Goal: Transaction & Acquisition: Purchase product/service

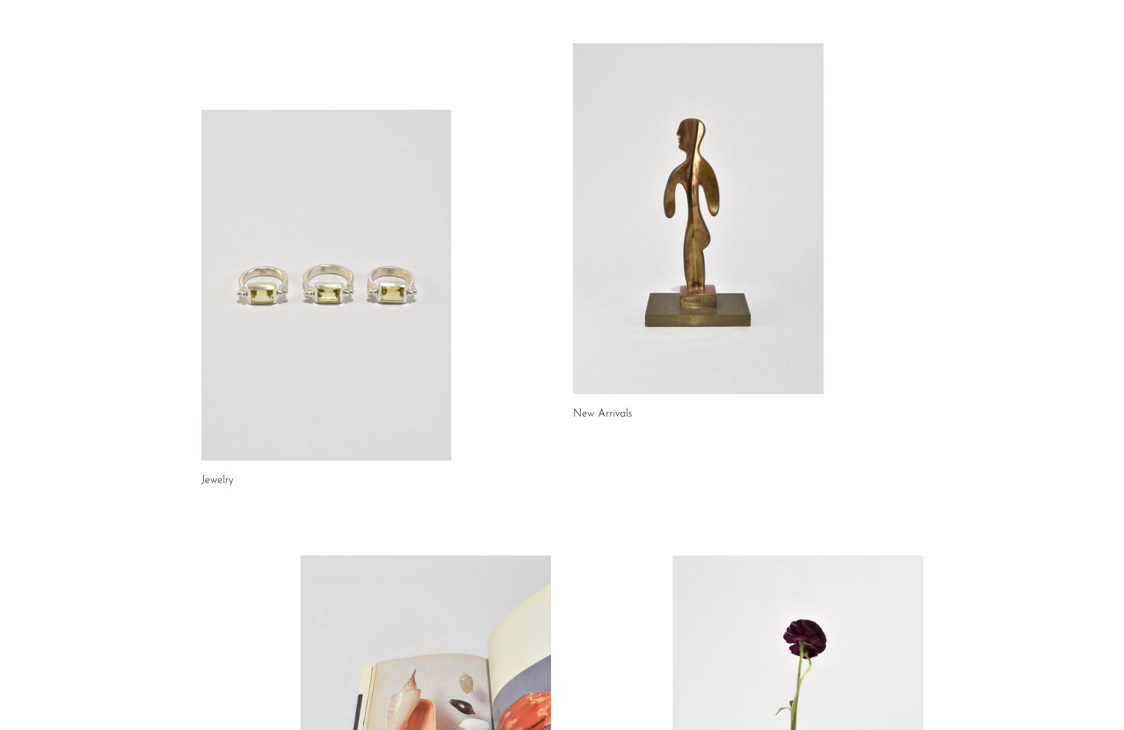
scroll to position [59, 0]
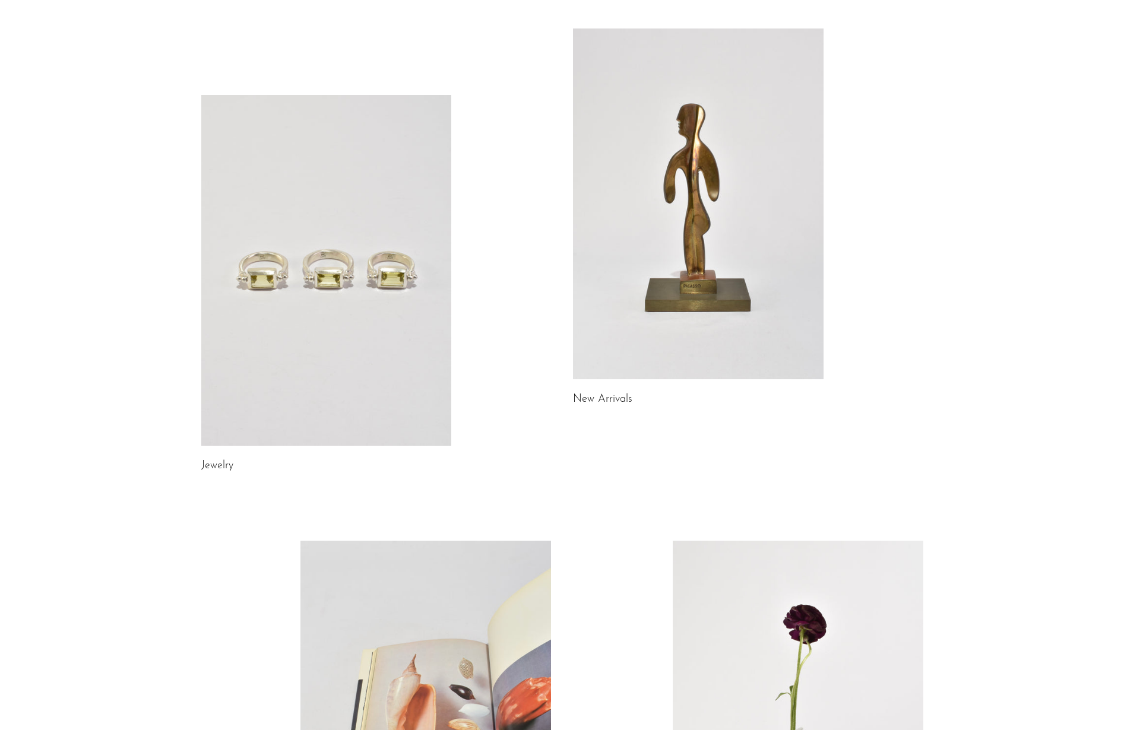
click at [633, 169] on link at bounding box center [698, 203] width 251 height 351
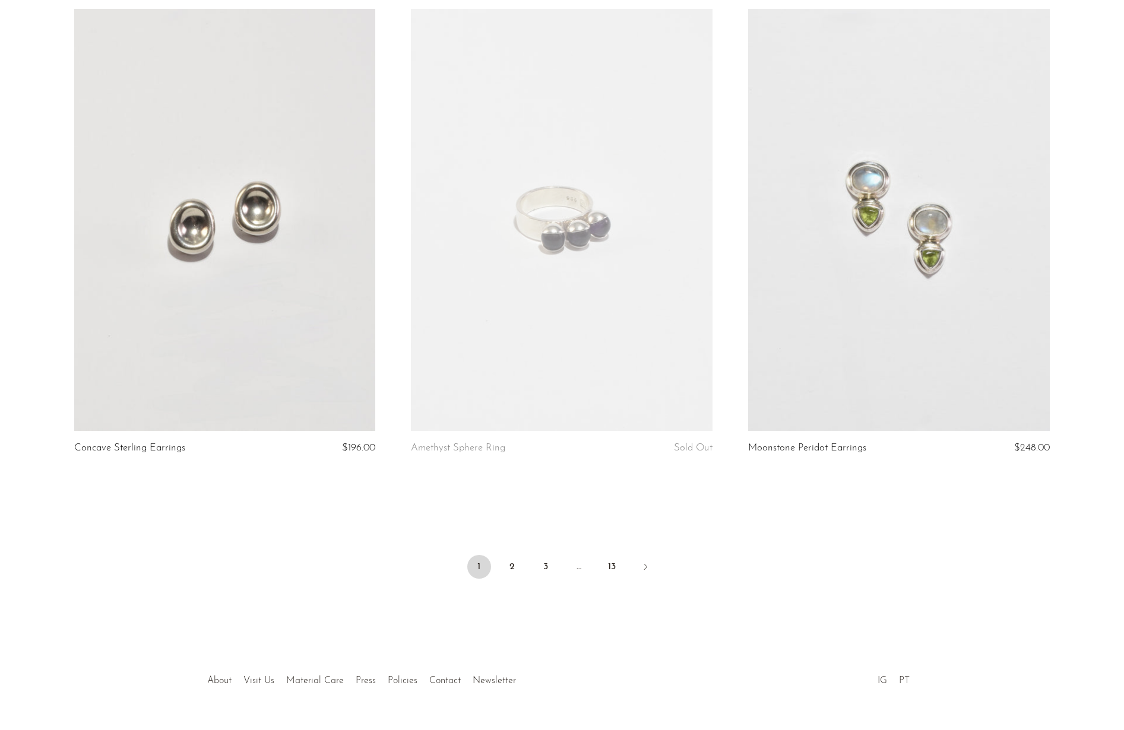
scroll to position [5351, 0]
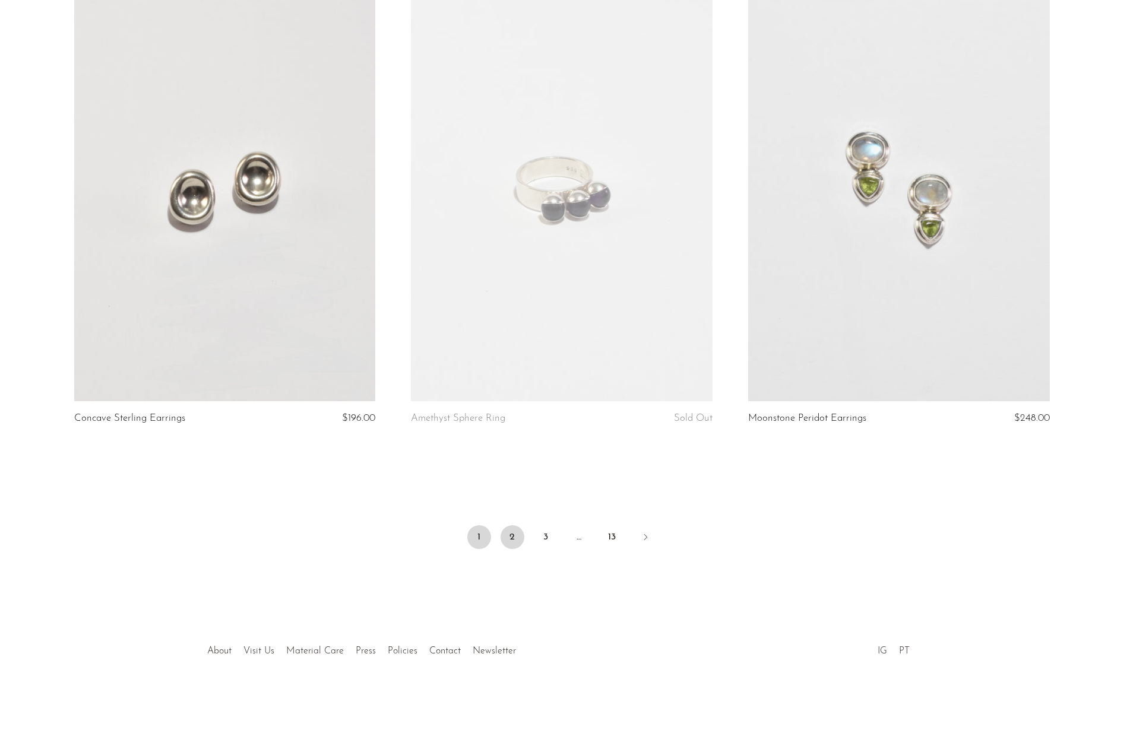
click at [512, 534] on link "2" at bounding box center [513, 537] width 24 height 24
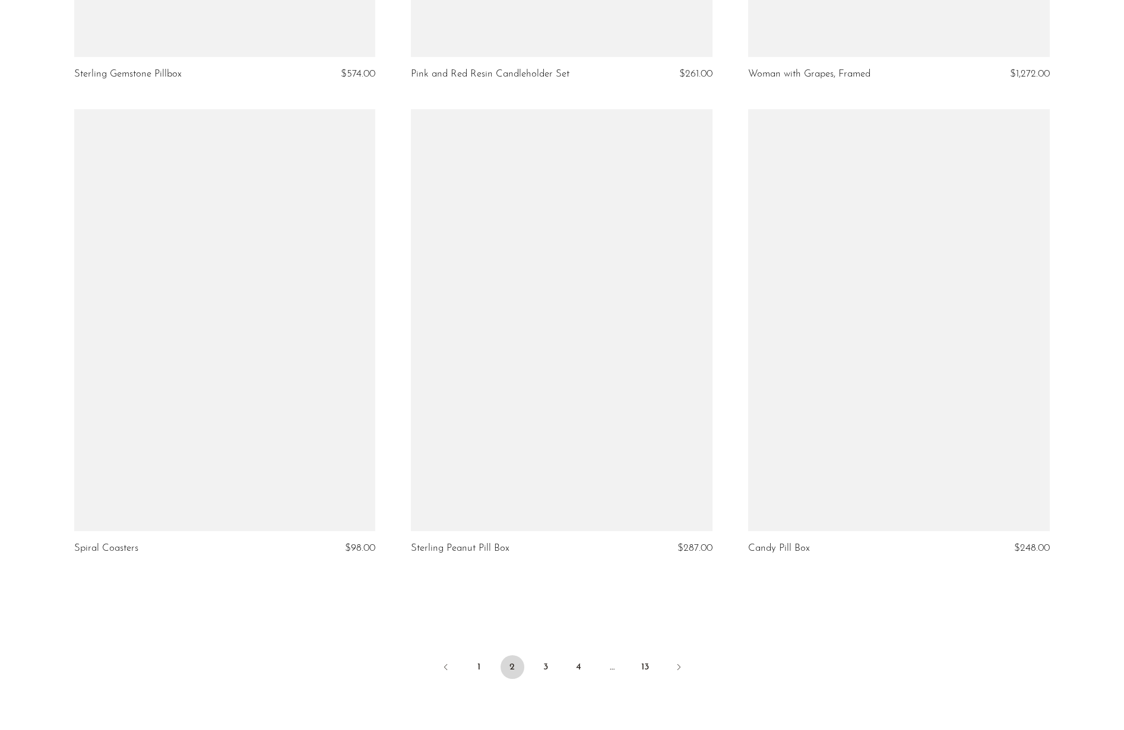
scroll to position [5351, 0]
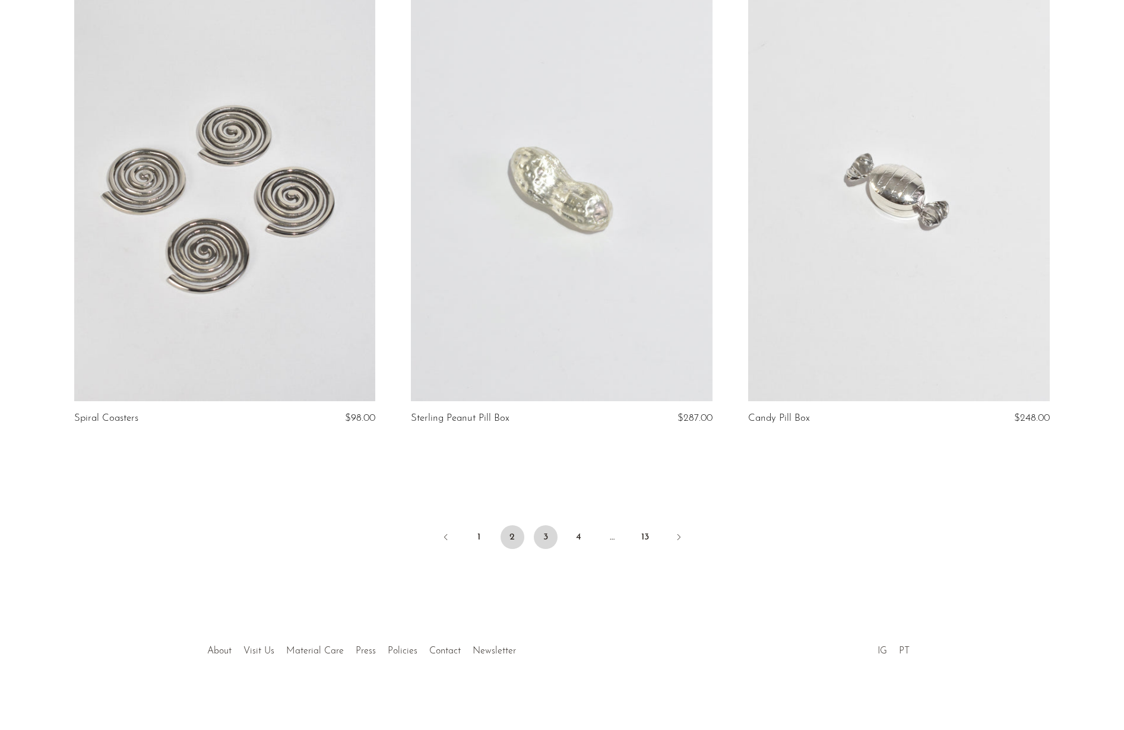
click at [541, 535] on link "3" at bounding box center [546, 537] width 24 height 24
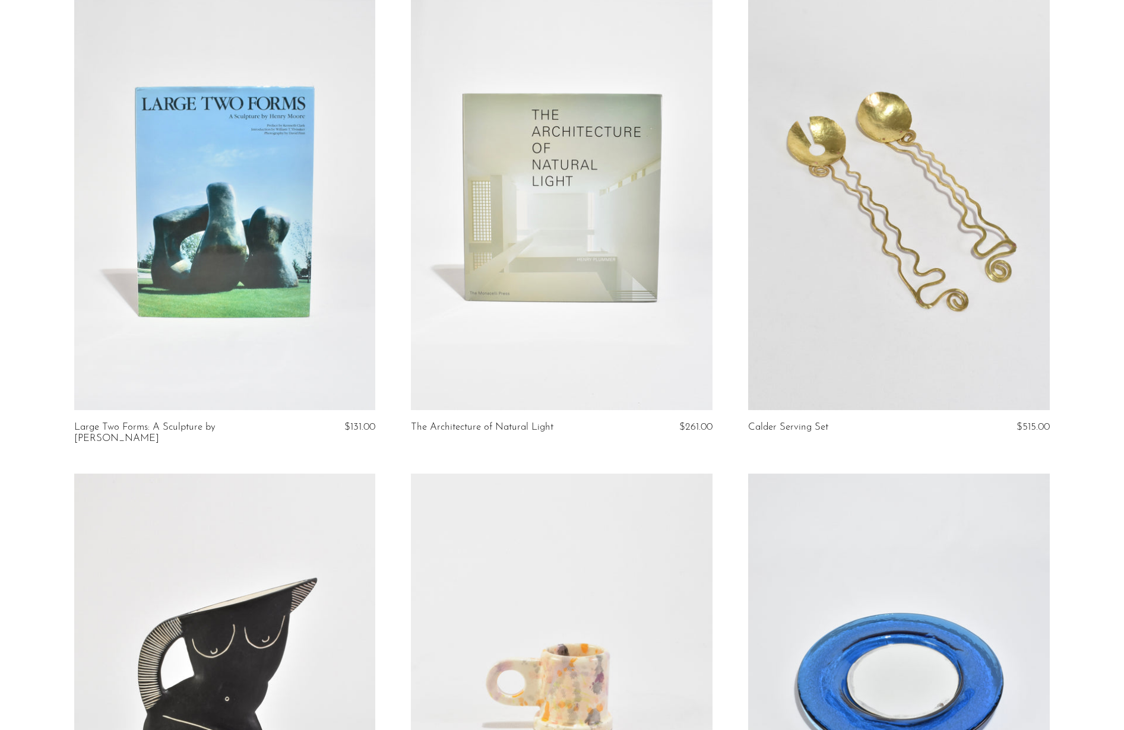
scroll to position [596, 0]
